Goal: Information Seeking & Learning: Learn about a topic

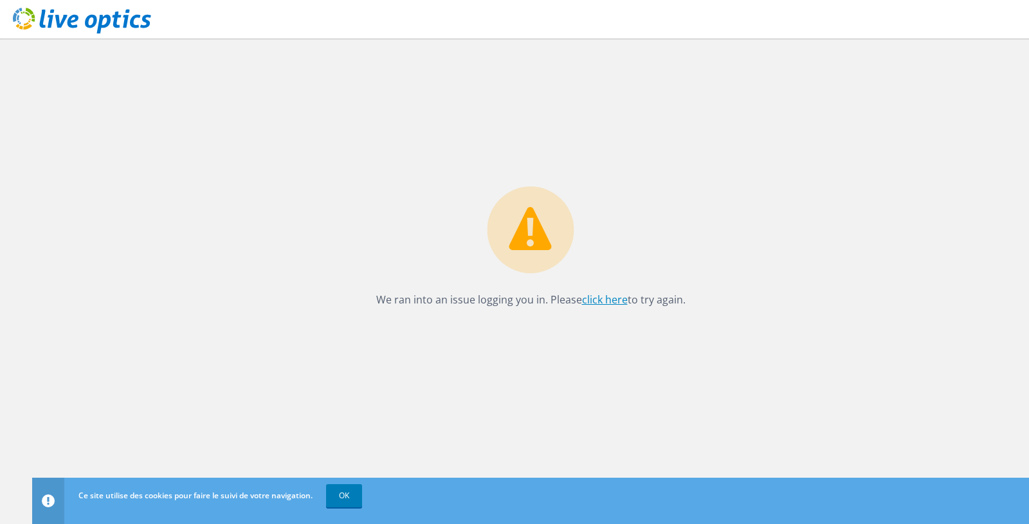
click at [601, 305] on link "click here" at bounding box center [605, 300] width 46 height 14
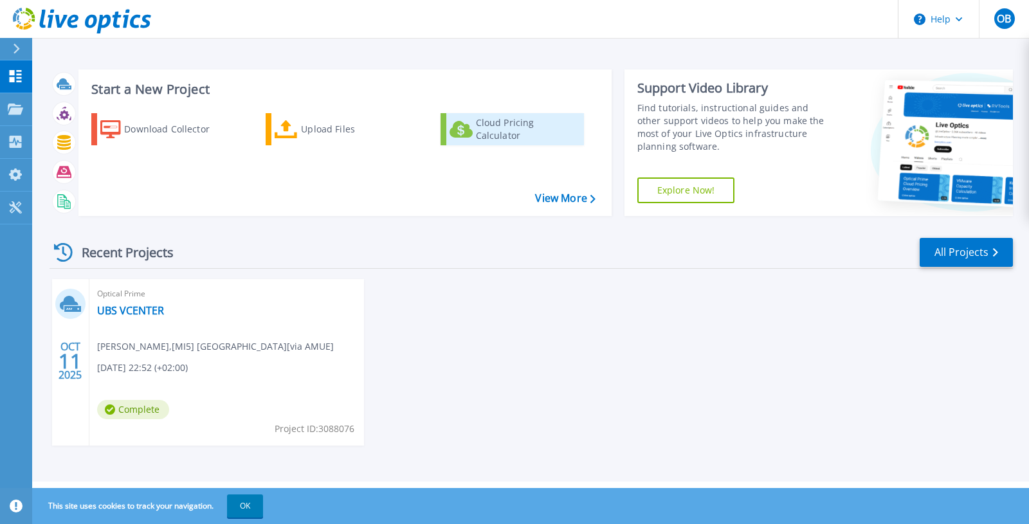
click at [472, 127] on icon at bounding box center [461, 129] width 23 height 17
click at [144, 312] on link "UBS VCENTER" at bounding box center [130, 310] width 67 height 13
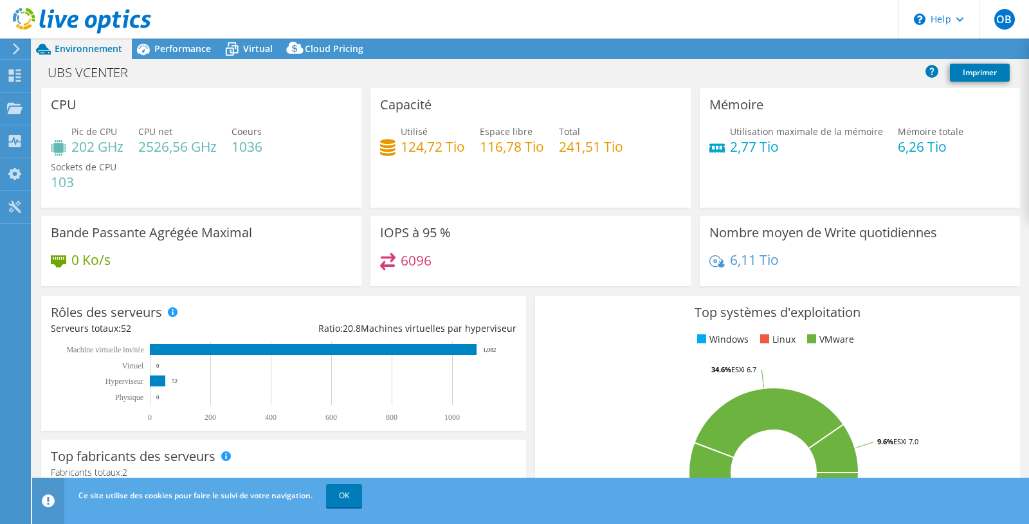
select select "[GEOGRAPHIC_DATA]"
select select "SGD"
click at [208, 50] on span "Performance" at bounding box center [182, 48] width 57 height 12
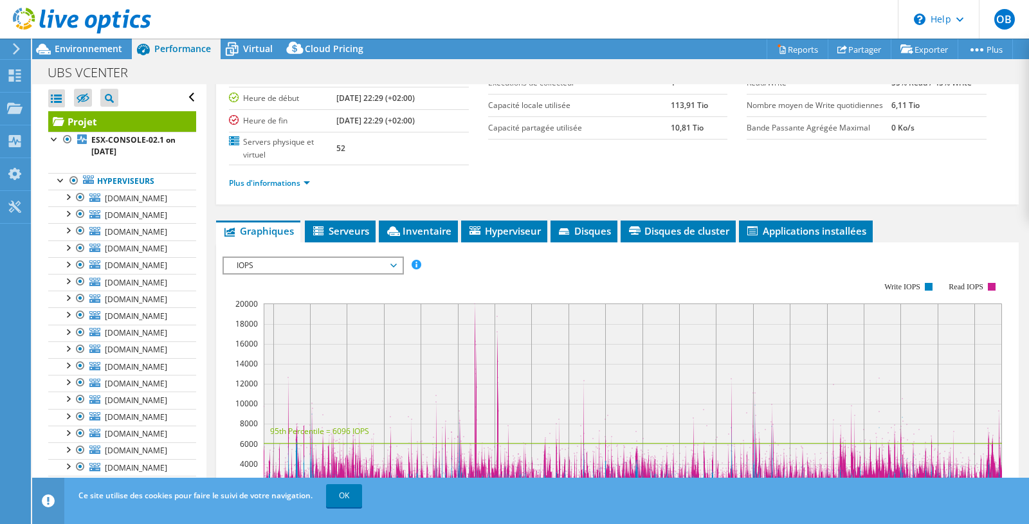
scroll to position [140, 0]
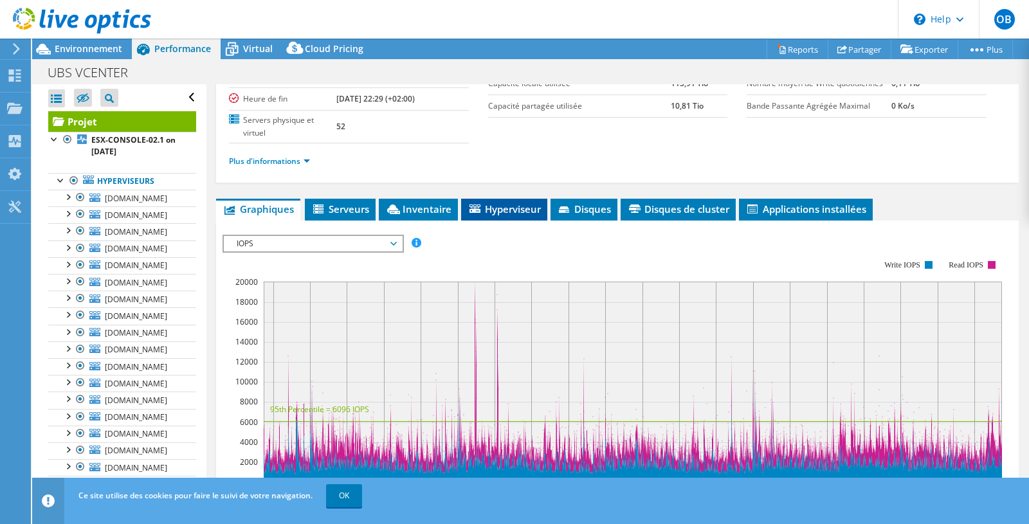
click at [521, 210] on span "Hyperviseur" at bounding box center [504, 209] width 73 height 13
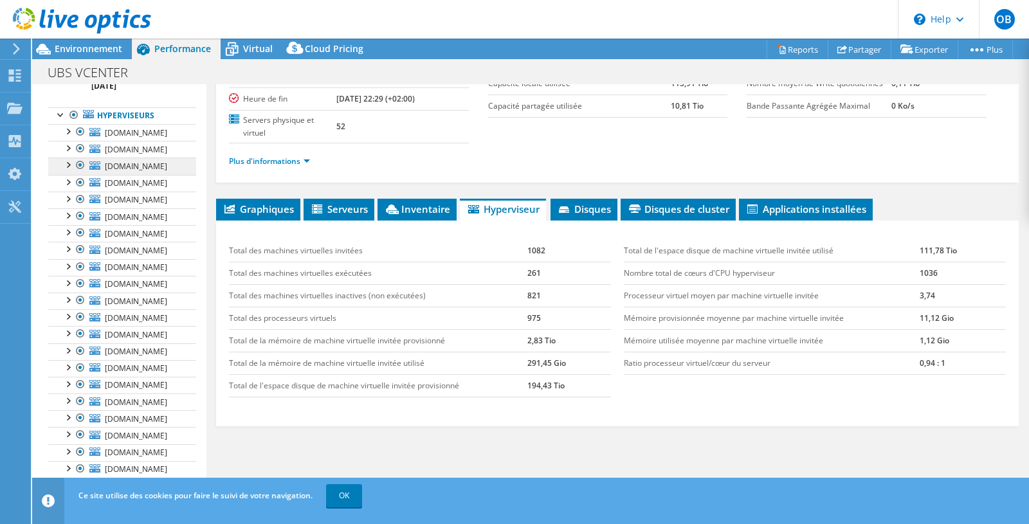
scroll to position [0, 0]
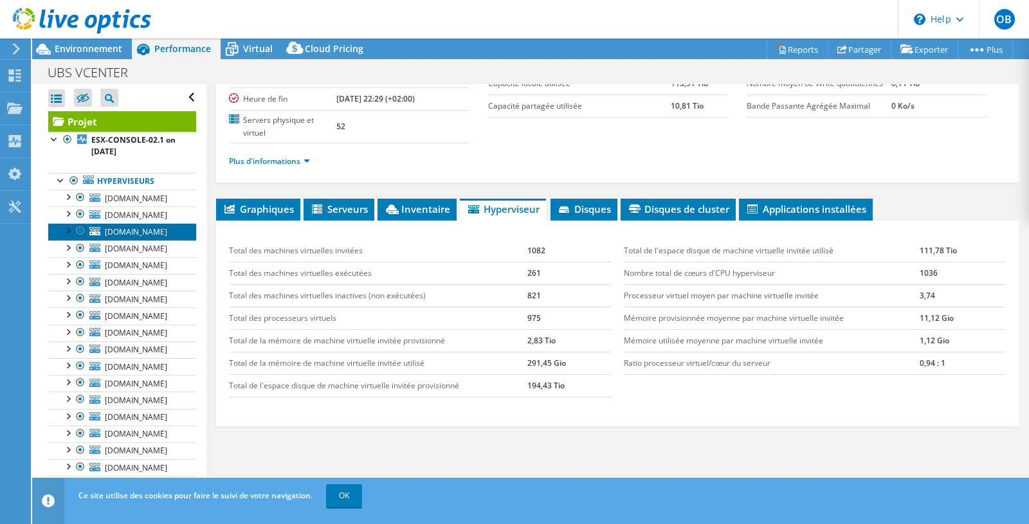
click at [167, 240] on link "[DOMAIN_NAME]" at bounding box center [122, 231] width 148 height 17
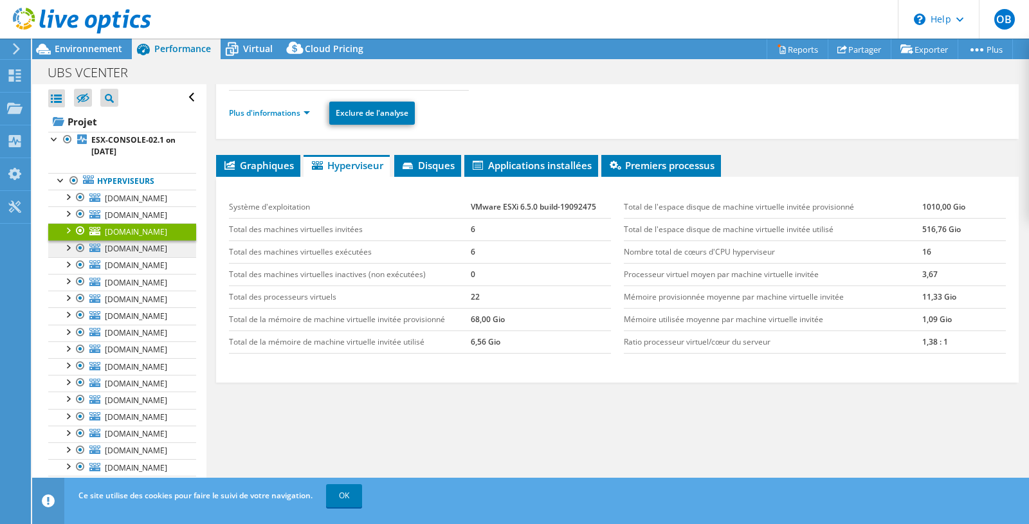
scroll to position [122, 0]
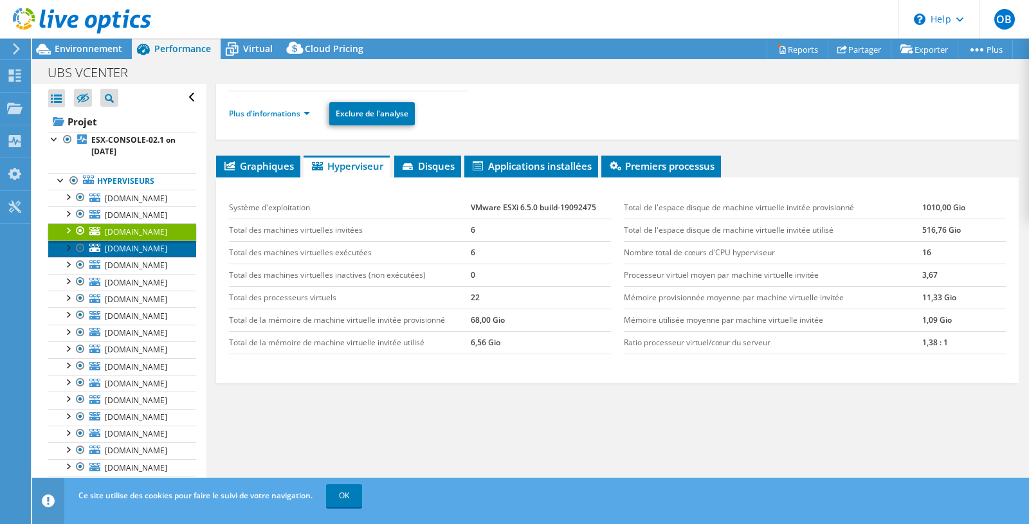
click at [162, 257] on link "[DOMAIN_NAME]" at bounding box center [122, 249] width 148 height 17
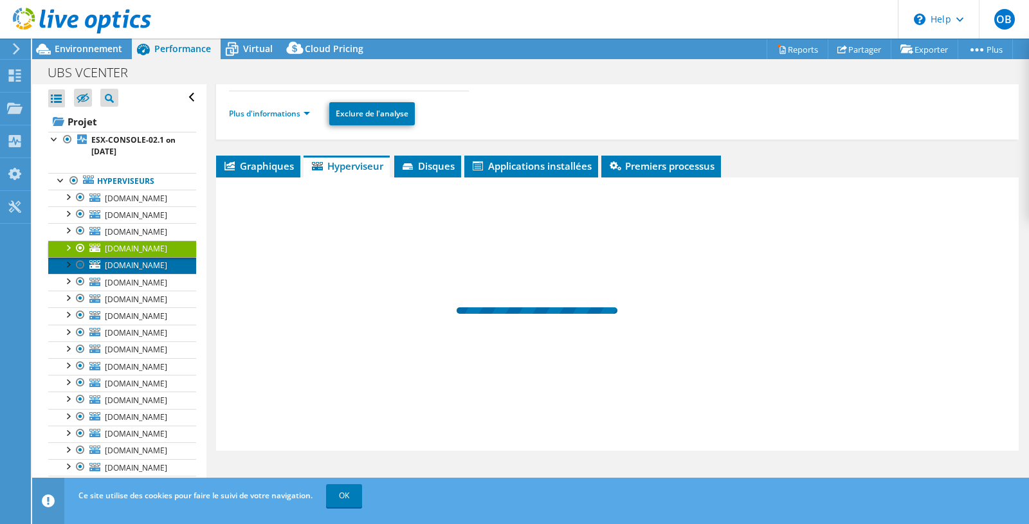
click at [165, 274] on link "[DOMAIN_NAME]" at bounding box center [122, 265] width 148 height 17
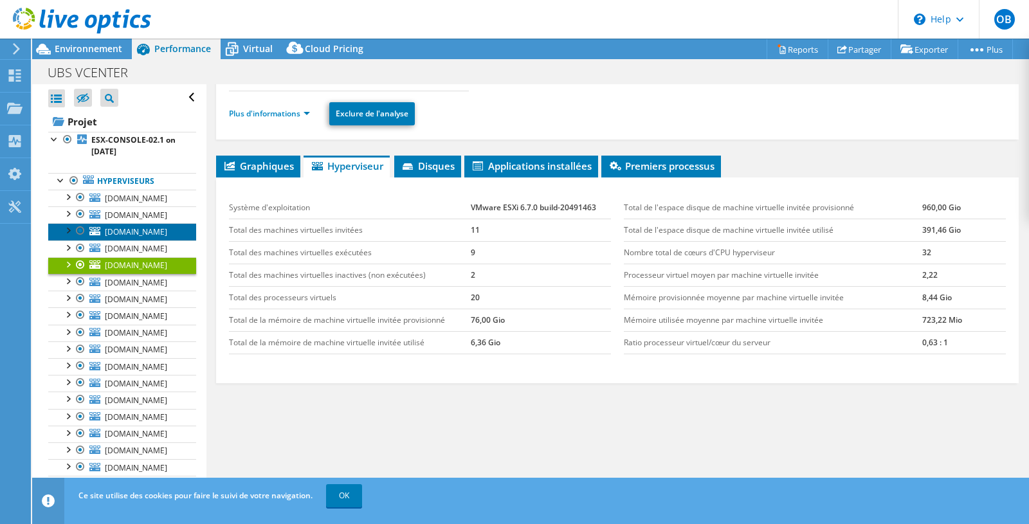
click at [159, 240] on link "[DOMAIN_NAME]" at bounding box center [122, 231] width 148 height 17
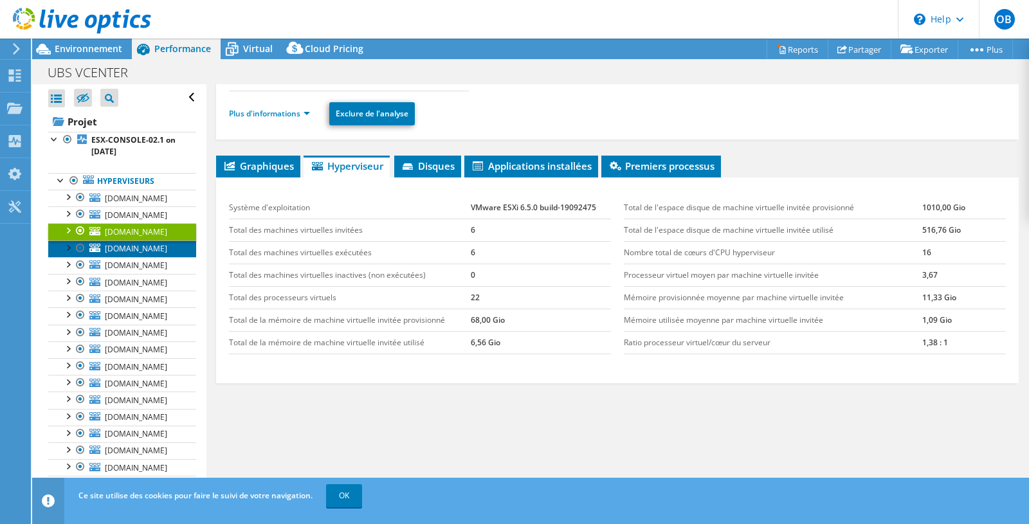
click at [171, 257] on link "[DOMAIN_NAME]" at bounding box center [122, 249] width 148 height 17
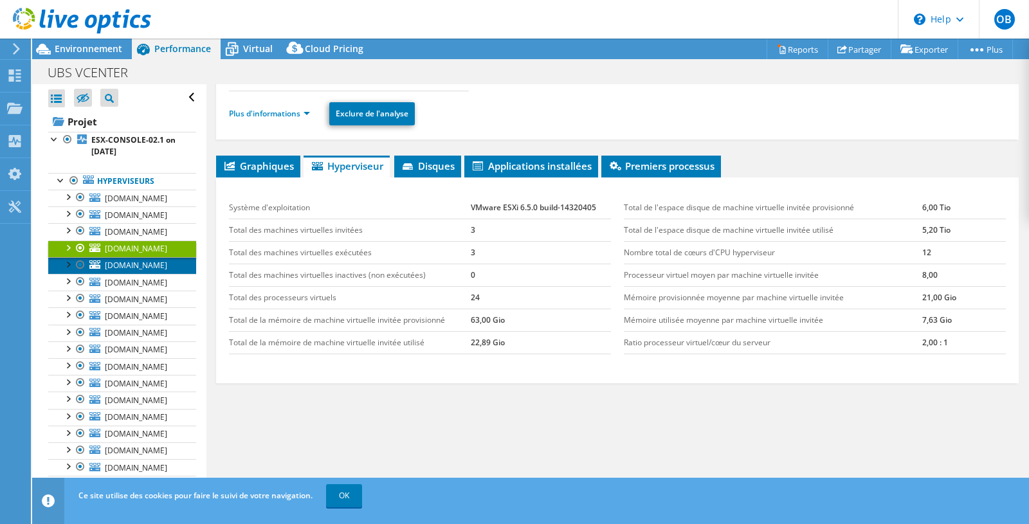
click at [167, 274] on link "[DOMAIN_NAME]" at bounding box center [122, 265] width 148 height 17
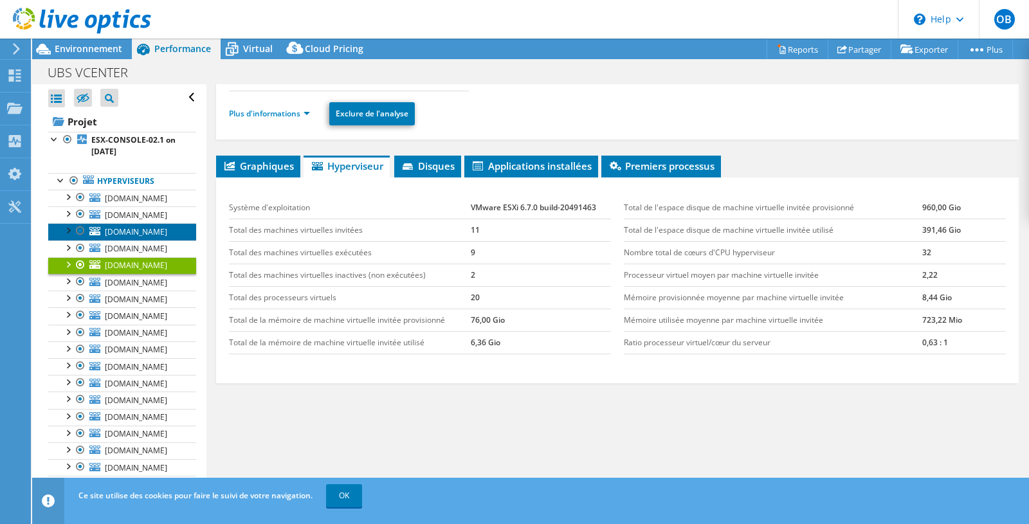
click at [159, 240] on link "[DOMAIN_NAME]" at bounding box center [122, 231] width 148 height 17
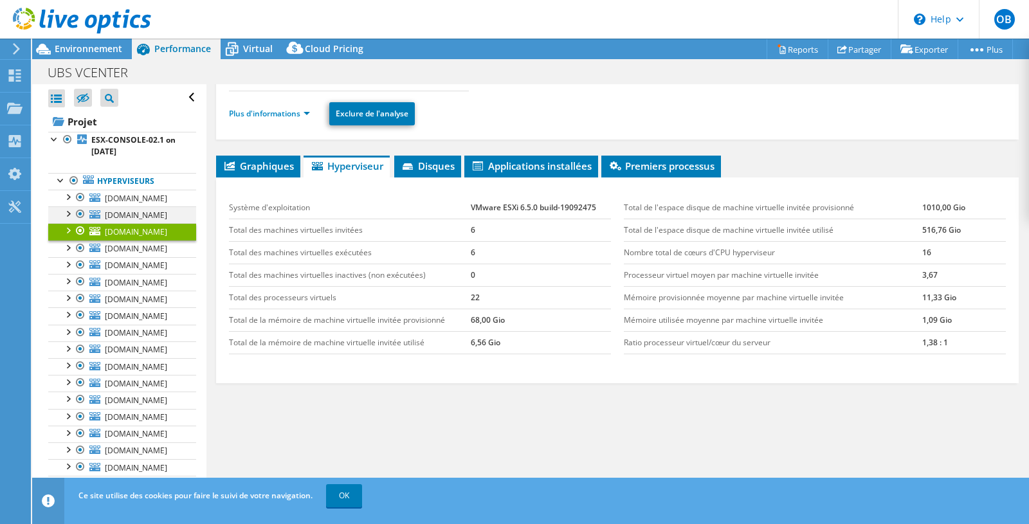
click at [80, 222] on div at bounding box center [80, 214] width 13 height 15
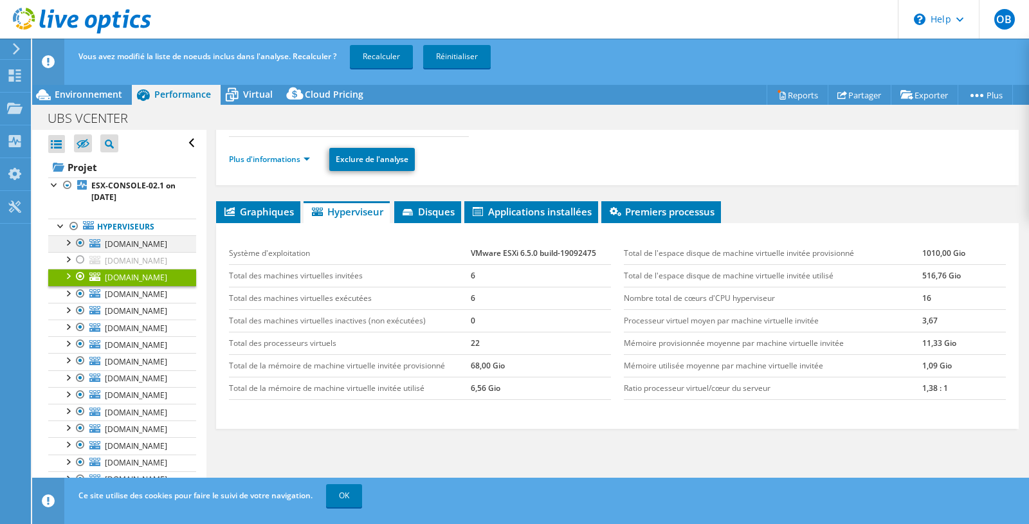
click at [80, 243] on div at bounding box center [80, 242] width 13 height 15
click at [73, 223] on div at bounding box center [74, 226] width 13 height 15
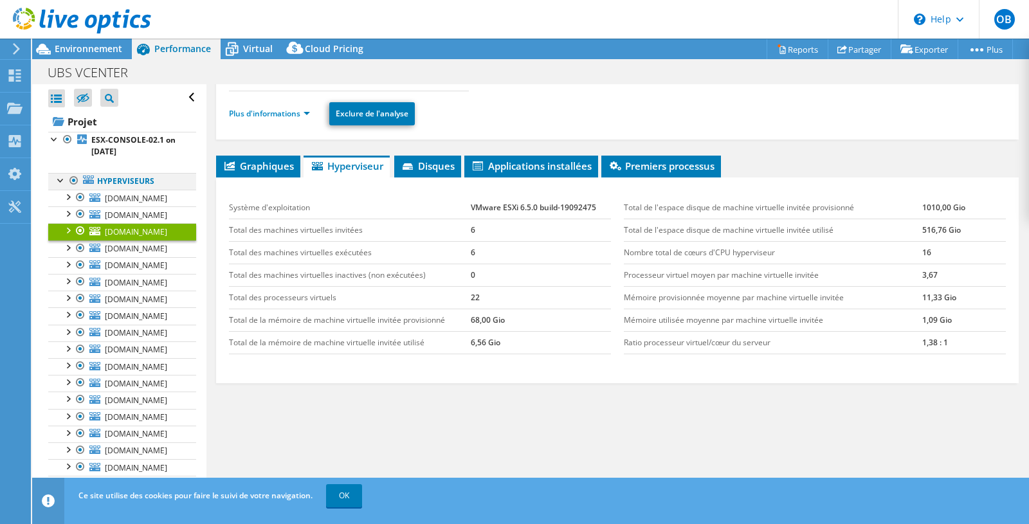
click at [75, 181] on div at bounding box center [74, 180] width 13 height 15
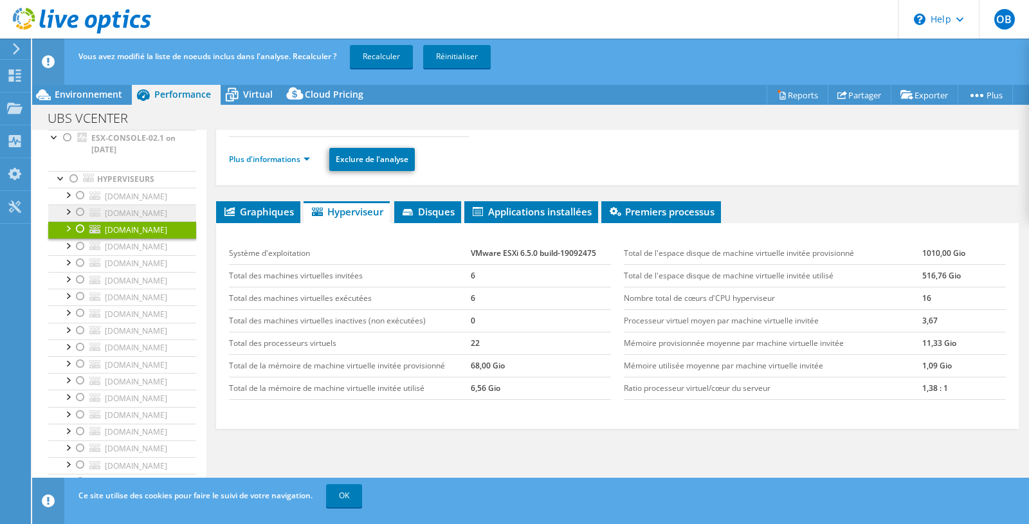
scroll to position [66, 0]
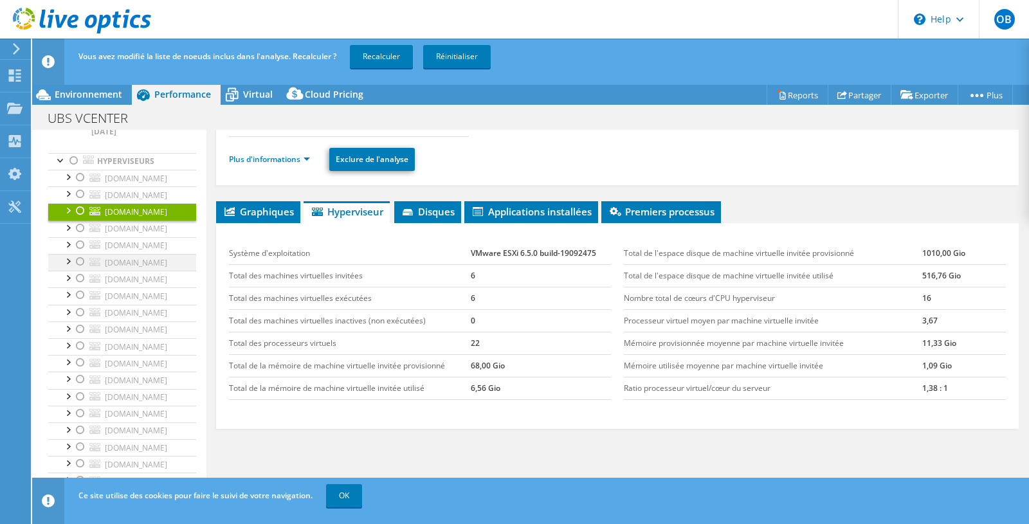
click at [80, 270] on div at bounding box center [80, 261] width 13 height 15
click at [77, 253] on div at bounding box center [80, 244] width 13 height 15
click at [75, 236] on div at bounding box center [80, 228] width 13 height 15
click at [82, 219] on div at bounding box center [80, 210] width 13 height 15
click at [272, 220] on li "Graphiques" at bounding box center [258, 212] width 84 height 22
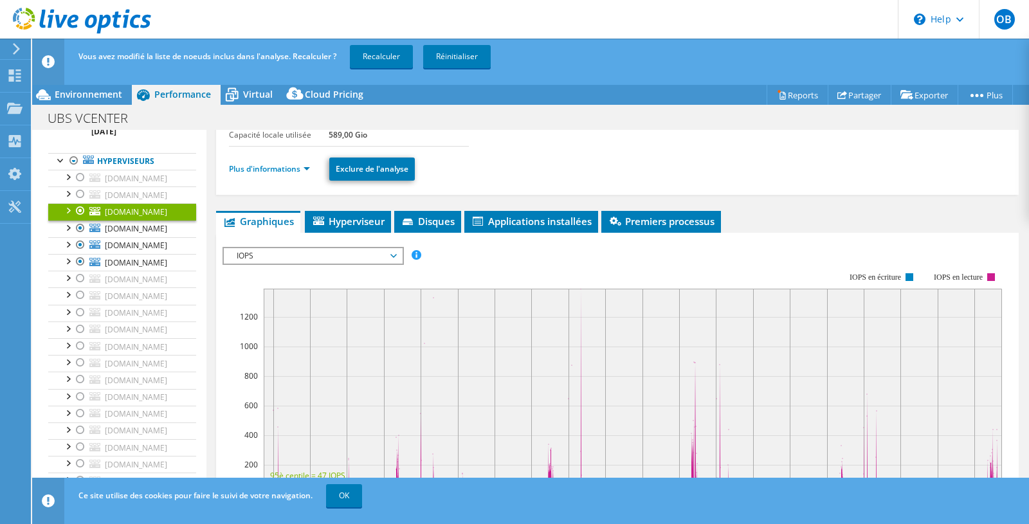
scroll to position [78, 0]
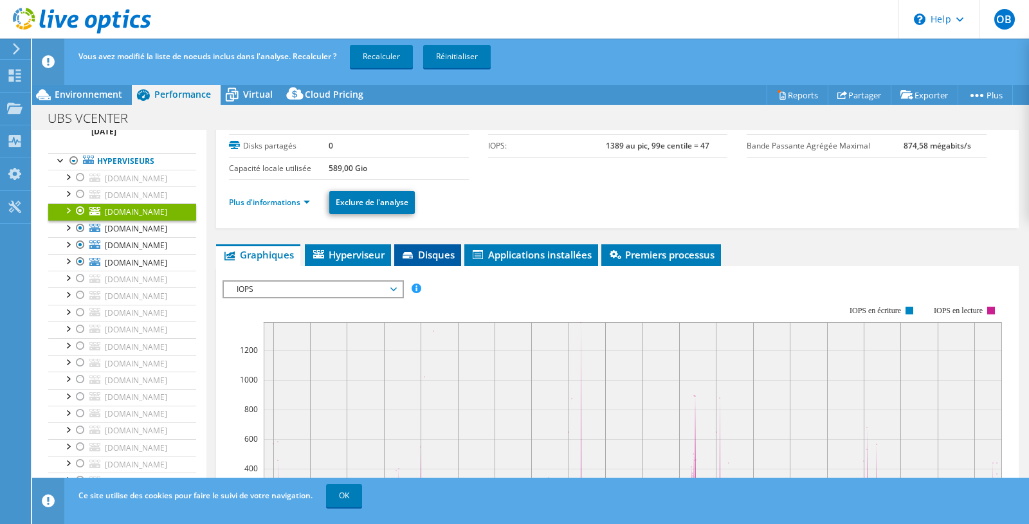
click at [442, 255] on span "Disques" at bounding box center [428, 254] width 54 height 13
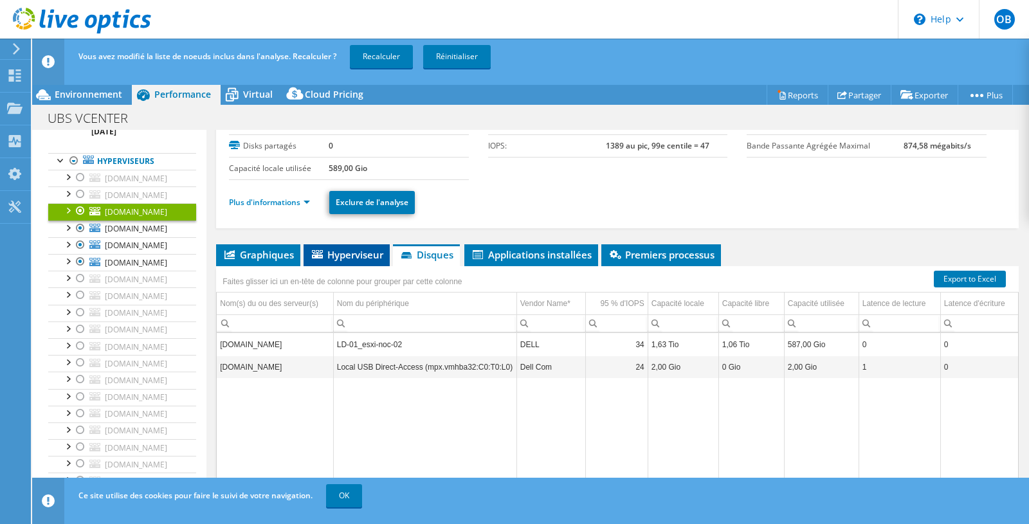
click at [349, 262] on li "Hyperviseur" at bounding box center [347, 256] width 86 height 22
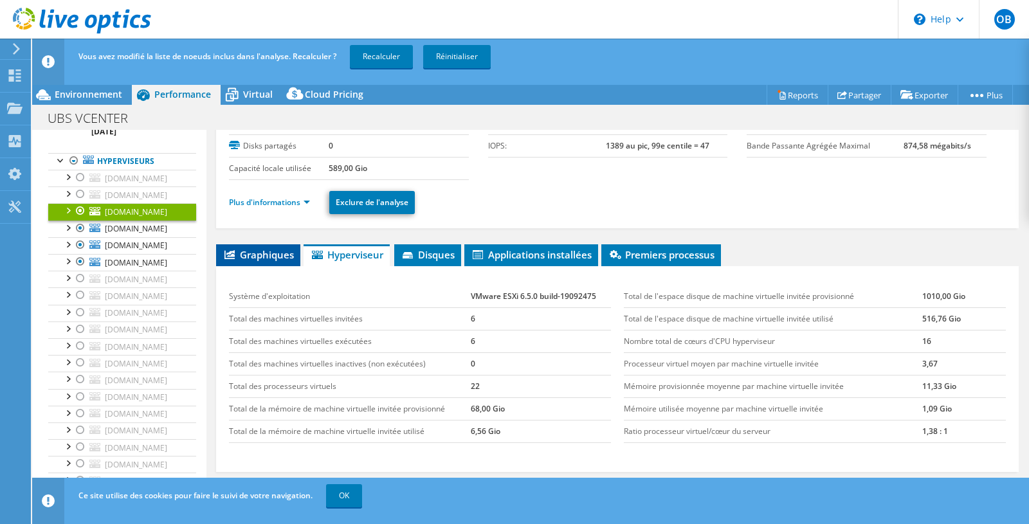
click at [261, 253] on span "Graphiques" at bounding box center [258, 254] width 71 height 13
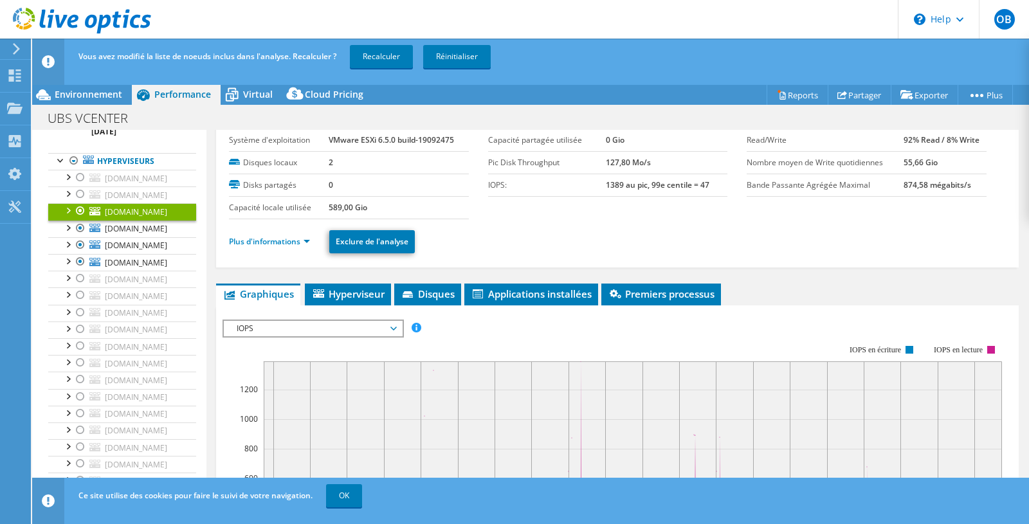
scroll to position [0, 0]
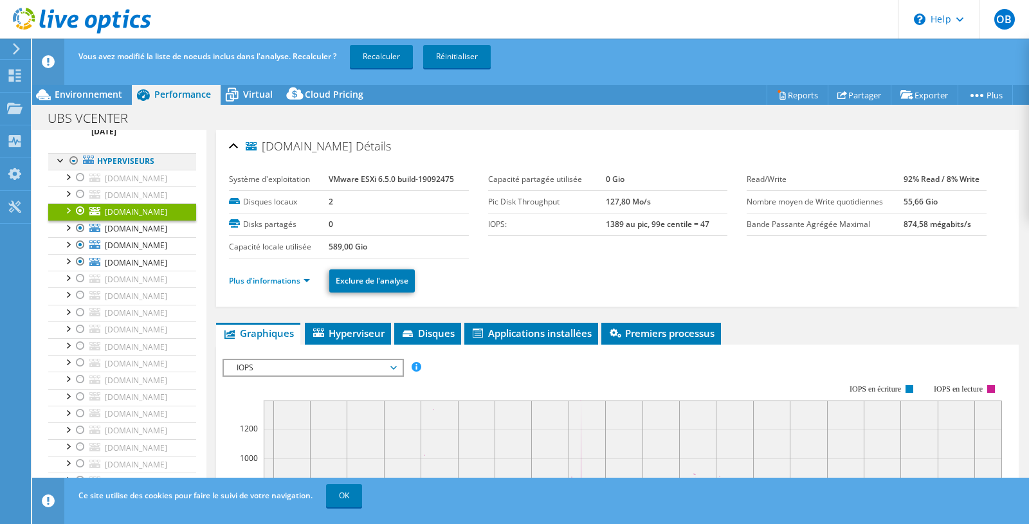
click at [73, 161] on div at bounding box center [74, 160] width 13 height 15
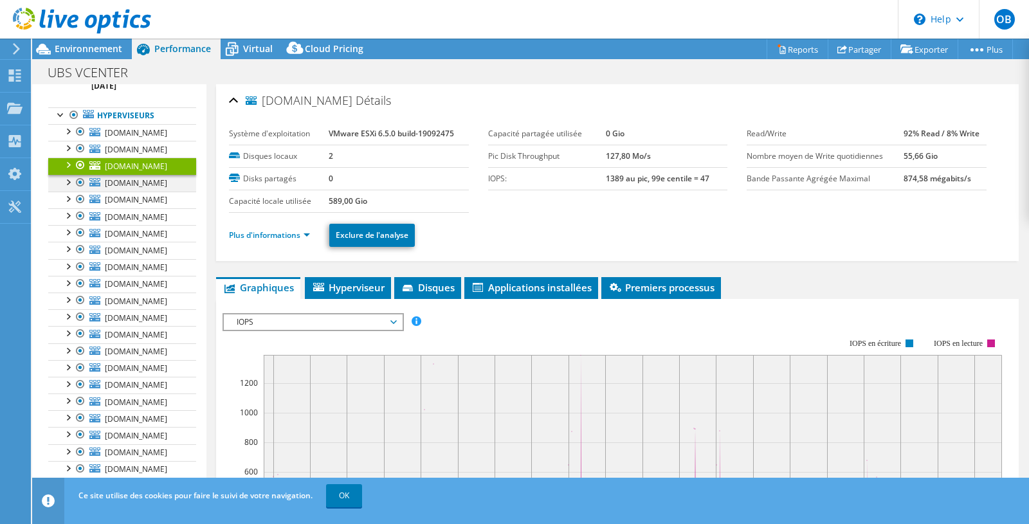
click at [82, 190] on div at bounding box center [80, 182] width 13 height 15
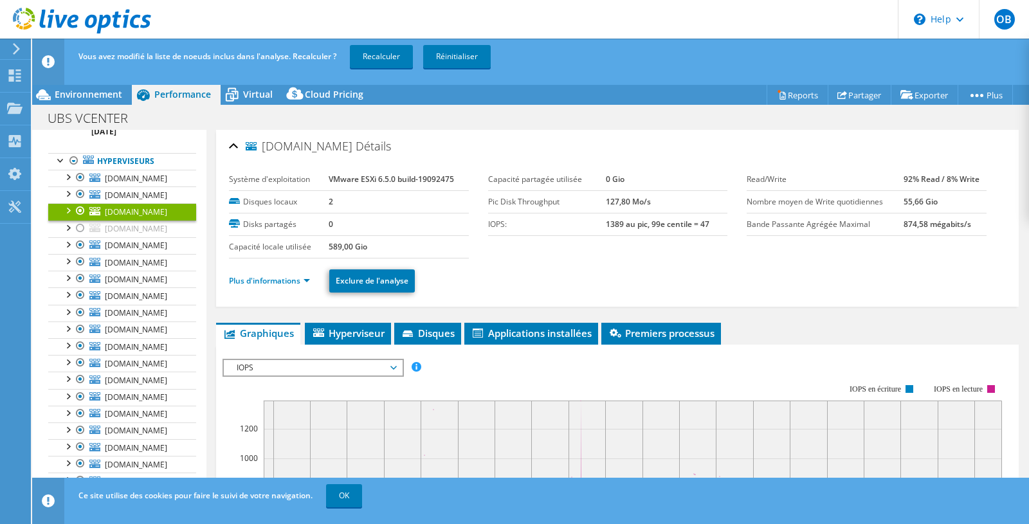
click at [79, 219] on div at bounding box center [80, 210] width 13 height 15
click at [81, 202] on div at bounding box center [80, 194] width 13 height 15
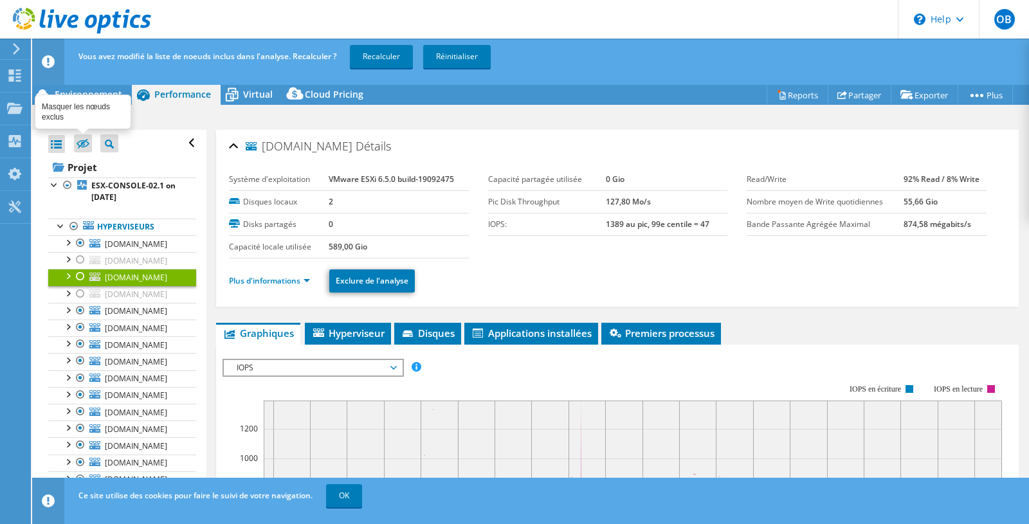
click at [84, 147] on icon at bounding box center [83, 144] width 13 height 10
click at [0, 0] on input "checkbox" at bounding box center [0, 0] width 0 height 0
click at [84, 147] on icon at bounding box center [83, 144] width 13 height 10
click at [0, 0] on input "checkbox" at bounding box center [0, 0] width 0 height 0
click at [84, 147] on icon at bounding box center [83, 144] width 13 height 10
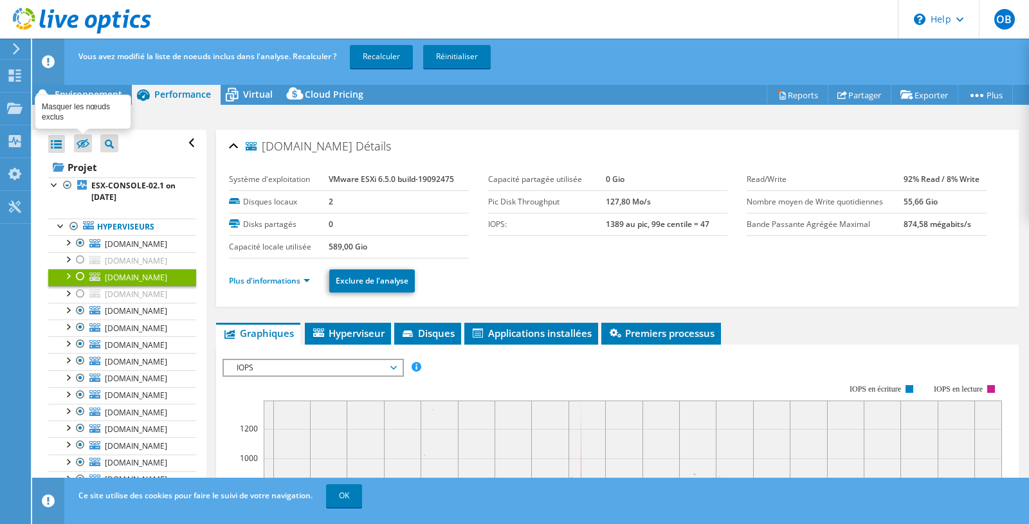
click at [0, 0] on input "checkbox" at bounding box center [0, 0] width 0 height 0
click at [84, 147] on icon at bounding box center [83, 144] width 13 height 10
click at [0, 0] on input "checkbox" at bounding box center [0, 0] width 0 height 0
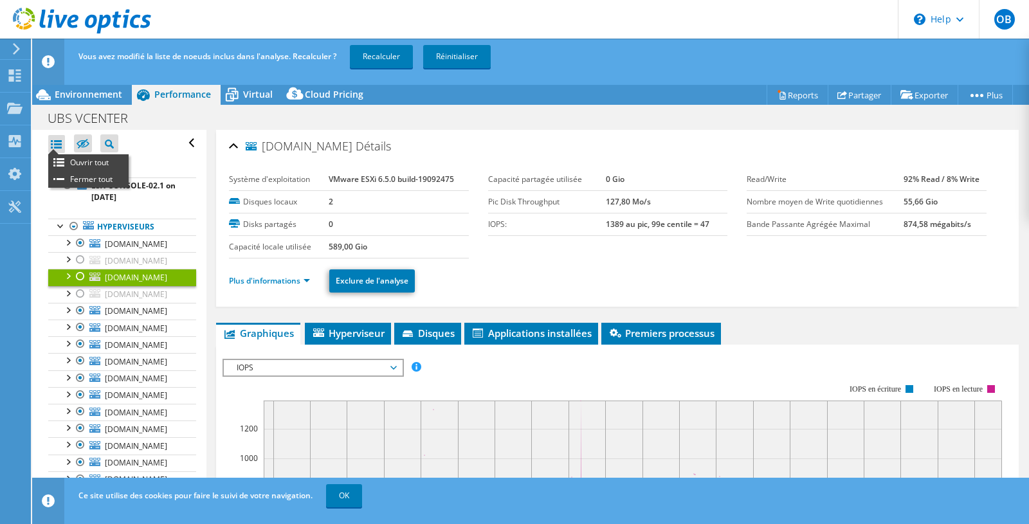
click at [53, 154] on ul "Ouvrir tout Fermer tout" at bounding box center [88, 170] width 80 height 33
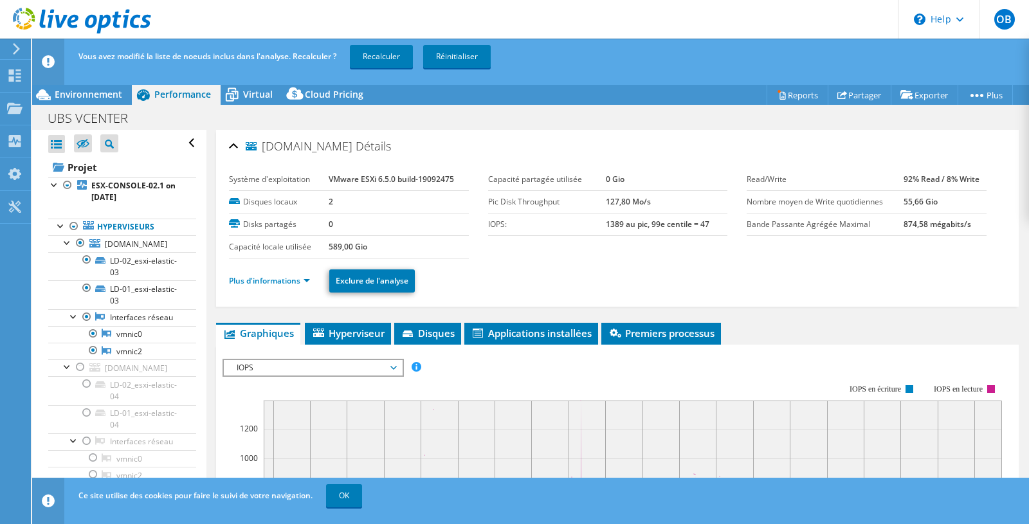
click at [53, 151] on div at bounding box center [56, 144] width 17 height 18
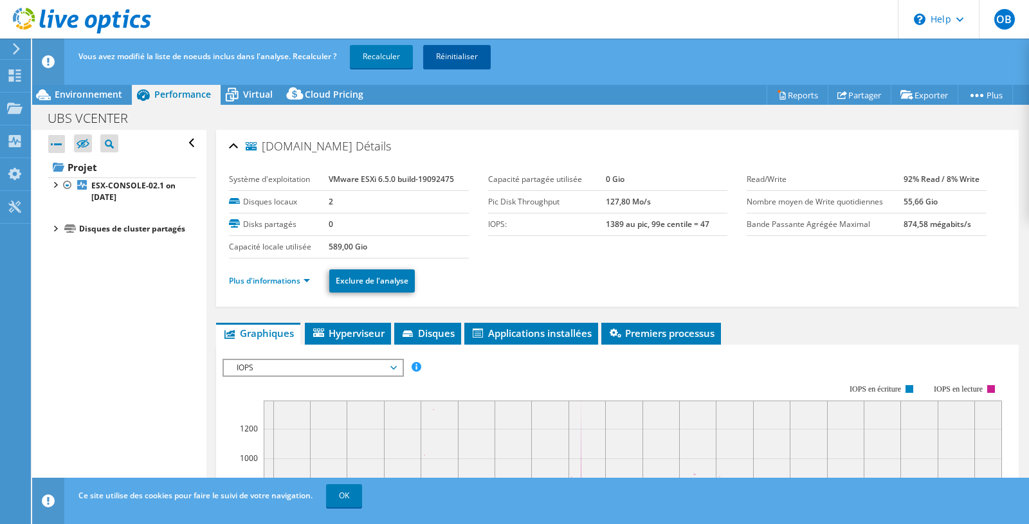
click at [450, 57] on link "Réinitialiser" at bounding box center [457, 56] width 68 height 23
